Goal: Transaction & Acquisition: Purchase product/service

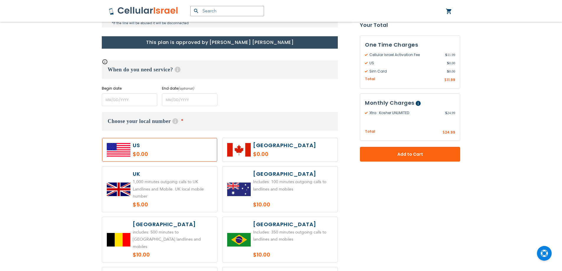
scroll to position [236, 0]
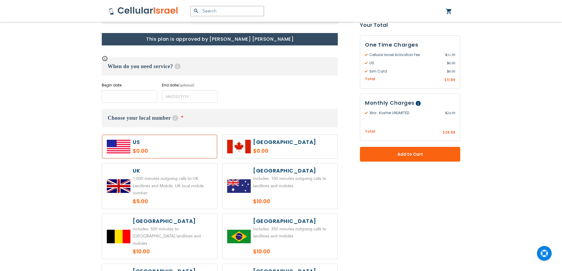
click at [138, 98] on input "name" at bounding box center [129, 96] width 55 height 13
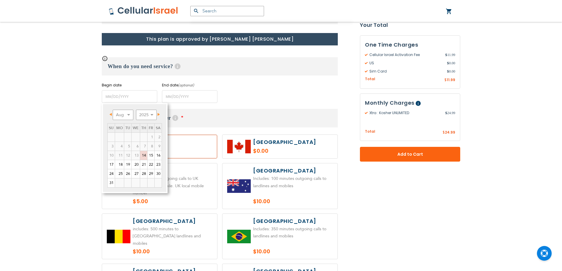
click at [114, 115] on link "Prev" at bounding box center [111, 114] width 7 height 7
drag, startPoint x: 114, startPoint y: 115, endPoint x: 127, endPoint y: 130, distance: 19.2
click at [115, 116] on link "Prev" at bounding box center [111, 114] width 7 height 7
click at [124, 116] on select "Aug Sep Oct Nov Dec" at bounding box center [123, 115] width 21 height 10
click at [119, 136] on link "1" at bounding box center [119, 137] width 9 height 9
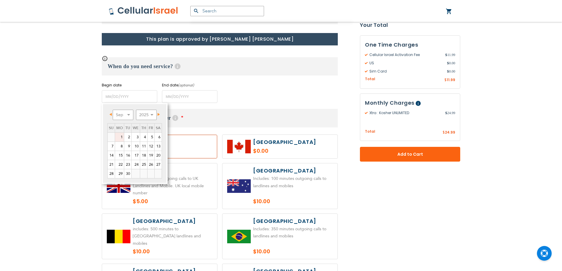
type input "[DATE]"
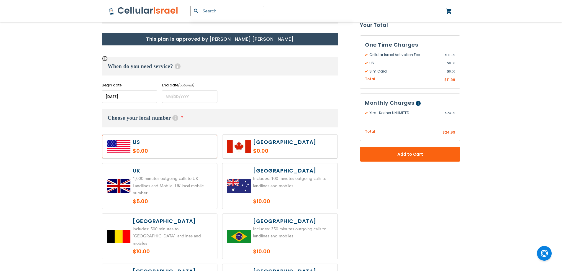
click at [229, 94] on div "Begin date Please enter Start Date End date (optional) Please enter End Date Lo…" at bounding box center [220, 93] width 236 height 20
click at [182, 102] on input "name" at bounding box center [189, 96] width 55 height 13
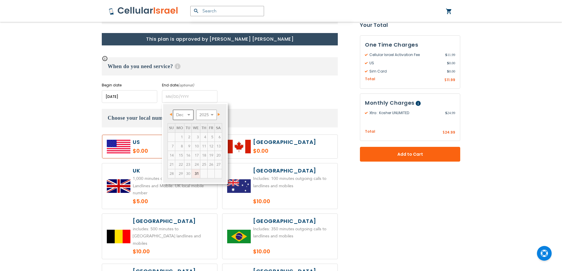
click at [178, 111] on select "Dec" at bounding box center [183, 115] width 21 height 10
click at [197, 112] on select "2025 2026 2027 2028 2029 2030 2031 2032 2033 2034 2035" at bounding box center [206, 115] width 21 height 10
click at [181, 113] on select "Jan Feb Mar Apr May Jun [DATE] Aug Sep Oct Nov Dec" at bounding box center [183, 115] width 21 height 10
drag, startPoint x: 187, startPoint y: 175, endPoint x: 130, endPoint y: 128, distance: 73.8
click at [187, 175] on link "30" at bounding box center [187, 173] width 7 height 9
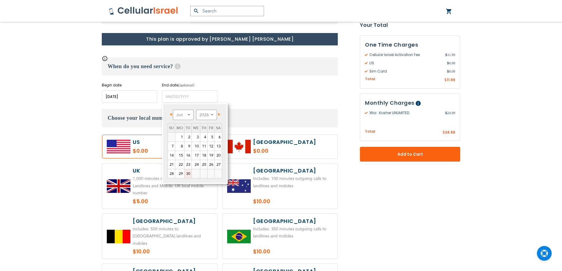
type input "[DATE]"
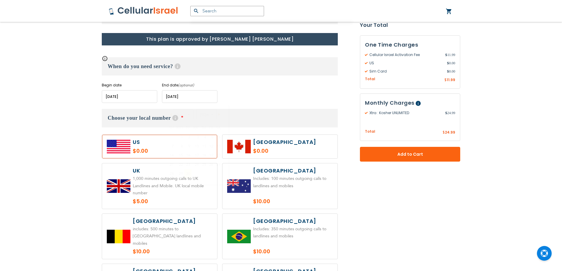
click at [181, 96] on input "name" at bounding box center [189, 96] width 55 height 13
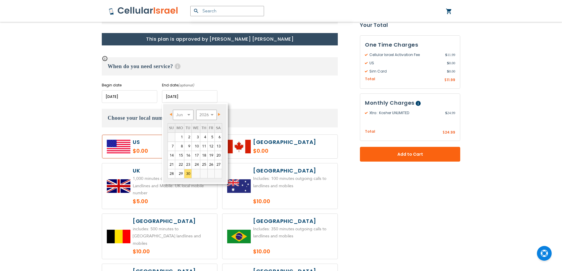
click at [252, 90] on div "Begin date Please enter Start Date End date (optional) Please enter End Date Lo…" at bounding box center [220, 93] width 236 height 20
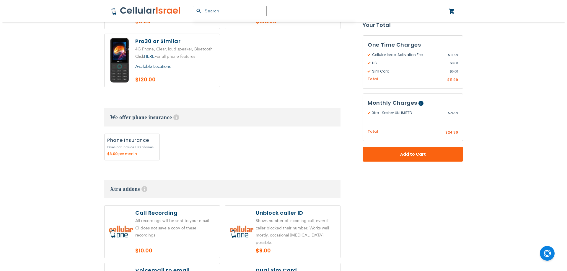
scroll to position [708, 0]
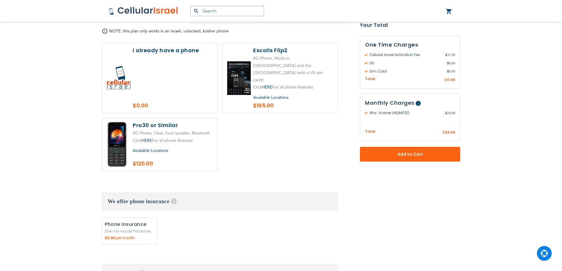
click at [157, 76] on label at bounding box center [159, 78] width 115 height 70
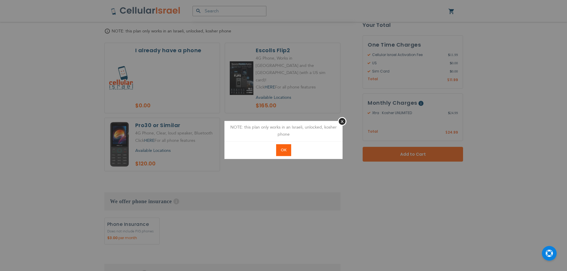
click at [286, 148] on span "OK" at bounding box center [284, 150] width 6 height 5
radio input "true"
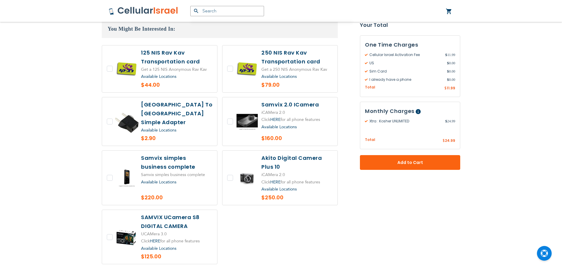
scroll to position [1199, 0]
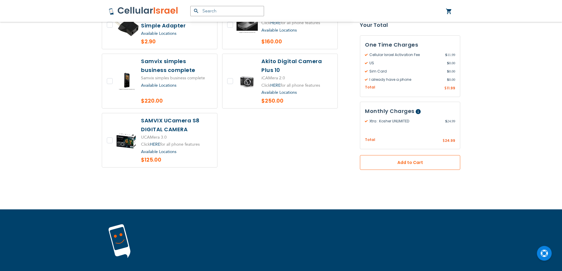
click at [415, 160] on span "Add to Cart" at bounding box center [410, 163] width 61 height 6
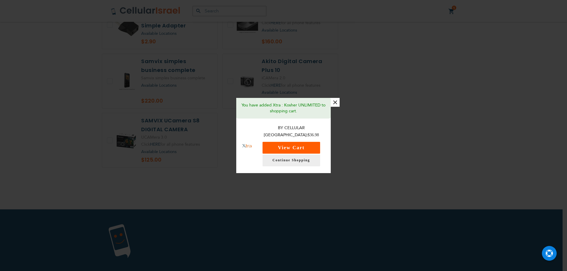
click at [291, 146] on button "View Cart" at bounding box center [291, 148] width 58 height 12
